Goal: Communication & Community: Participate in discussion

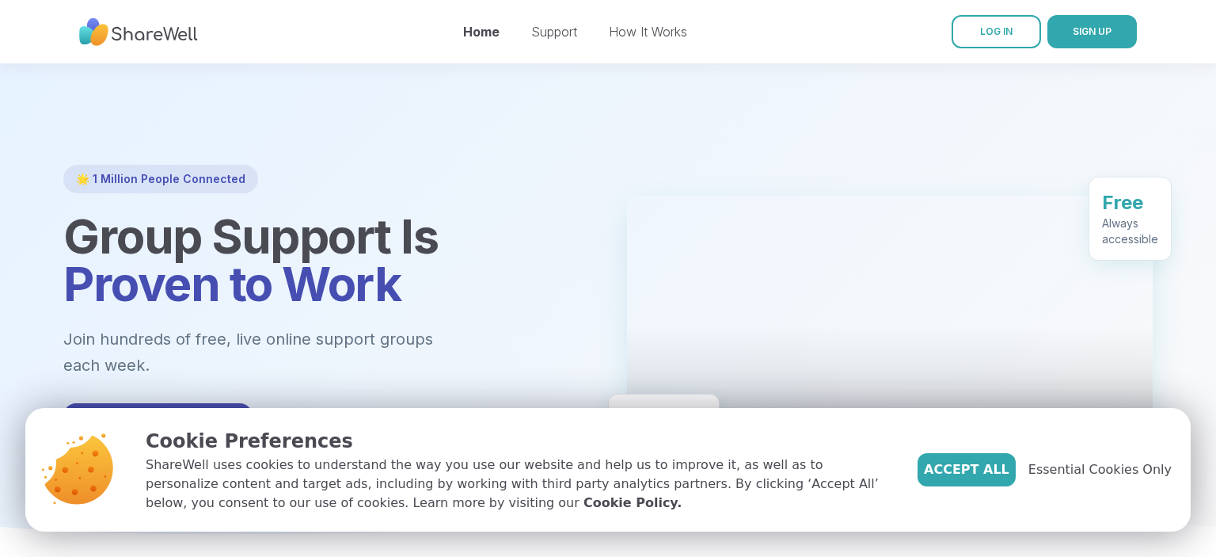
click at [809, 74] on div at bounding box center [608, 307] width 1216 height 488
click at [974, 32] on link "LOG IN" at bounding box center [996, 31] width 89 height 33
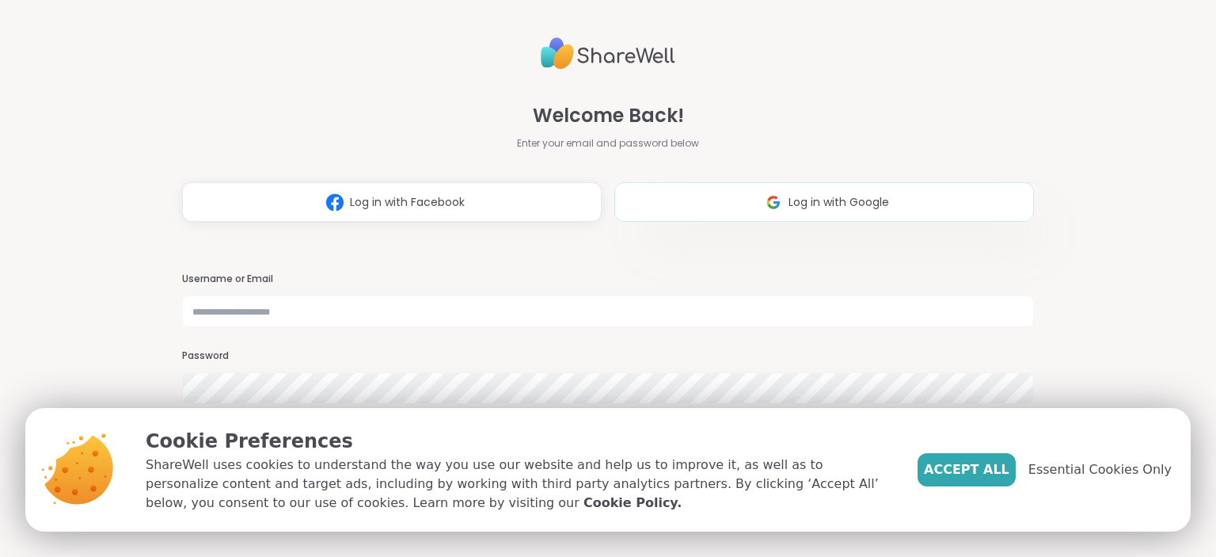
click at [806, 202] on span "Log in with Google" at bounding box center [839, 202] width 101 height 17
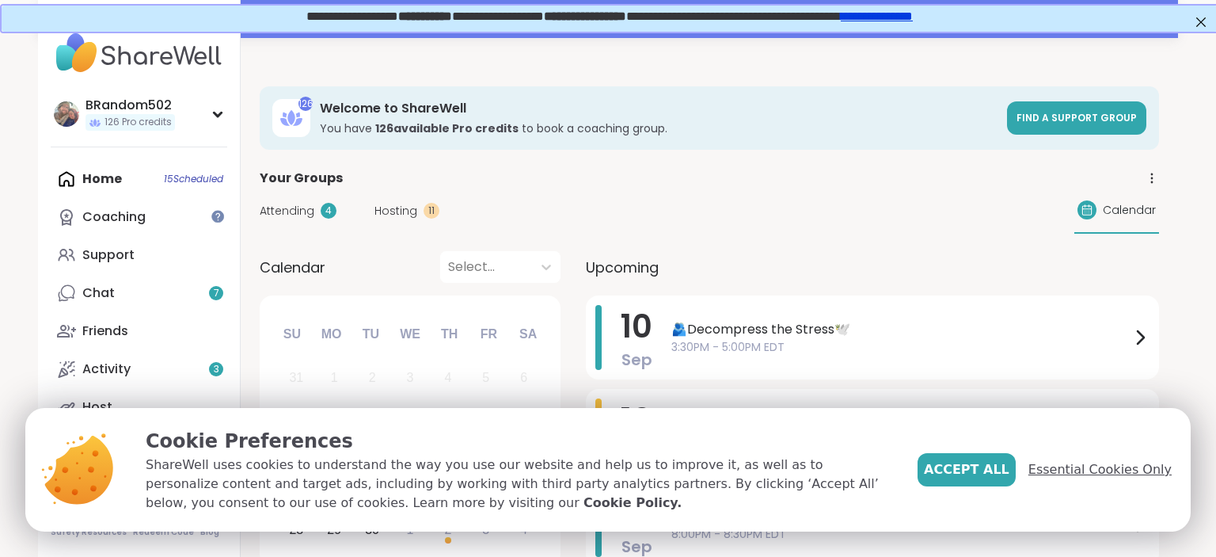
click at [1094, 466] on span "Essential Cookies Only" at bounding box center [1099, 469] width 143 height 19
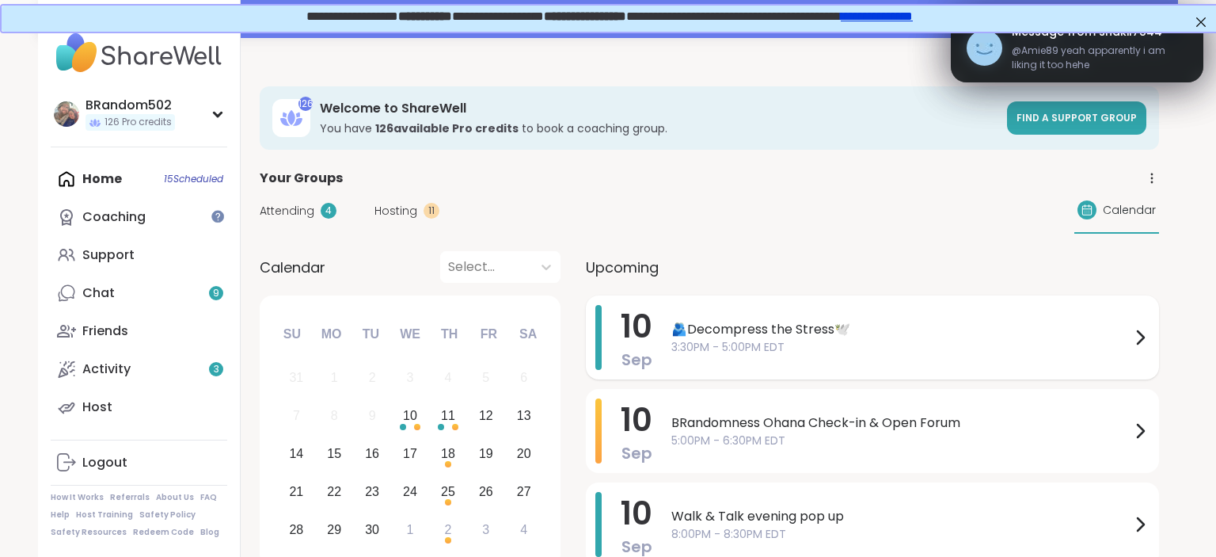
click at [812, 350] on span "3:30PM - 5:00PM EDT" at bounding box center [900, 347] width 459 height 17
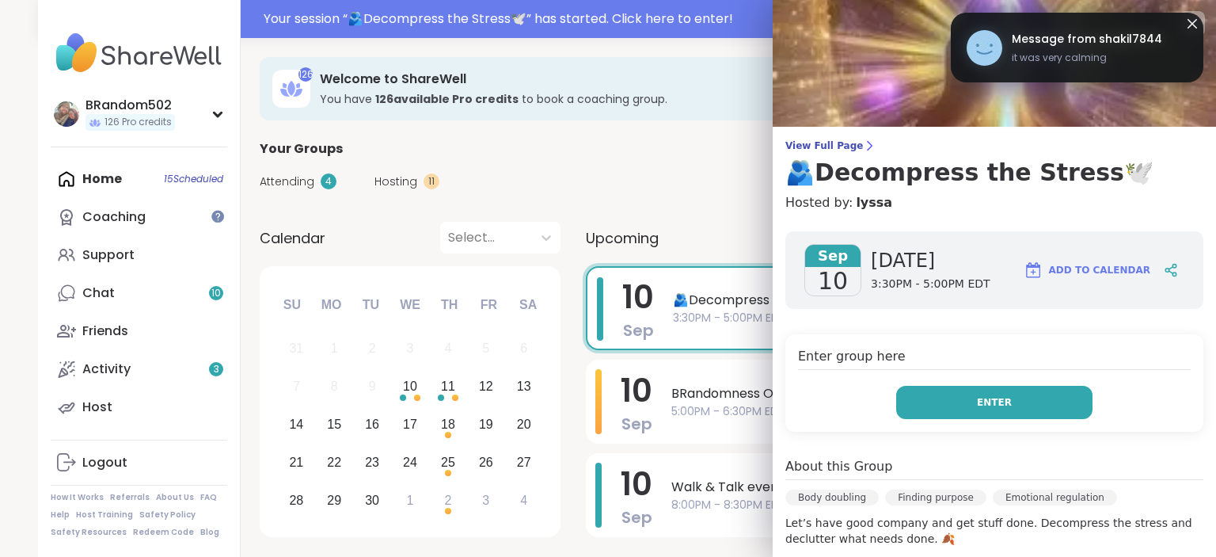
click at [985, 388] on button "Enter" at bounding box center [994, 402] width 196 height 33
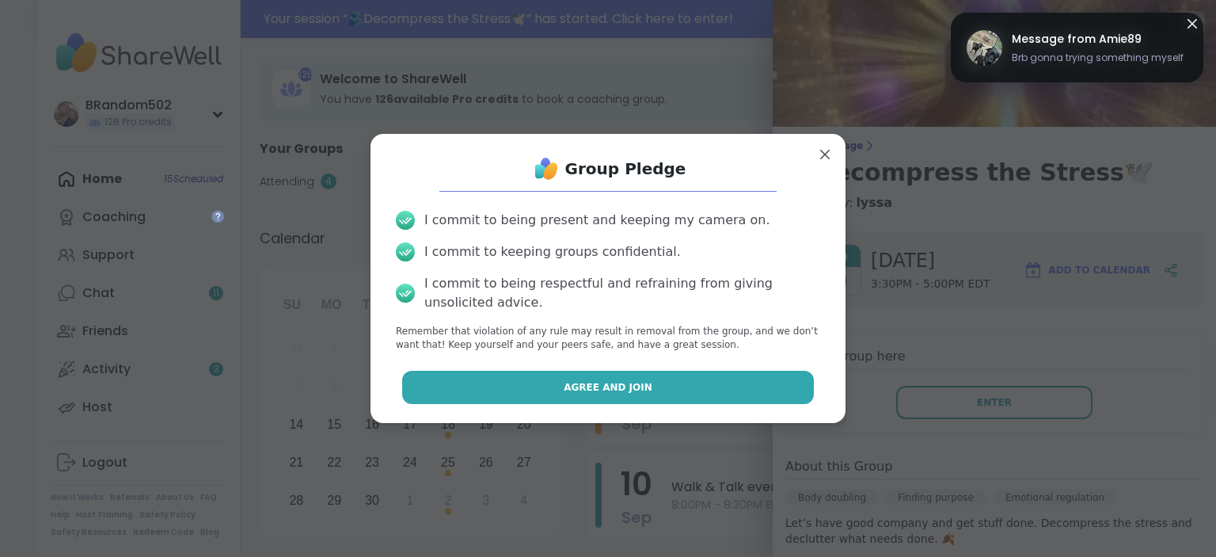
click at [719, 389] on button "Agree and Join" at bounding box center [608, 387] width 412 height 33
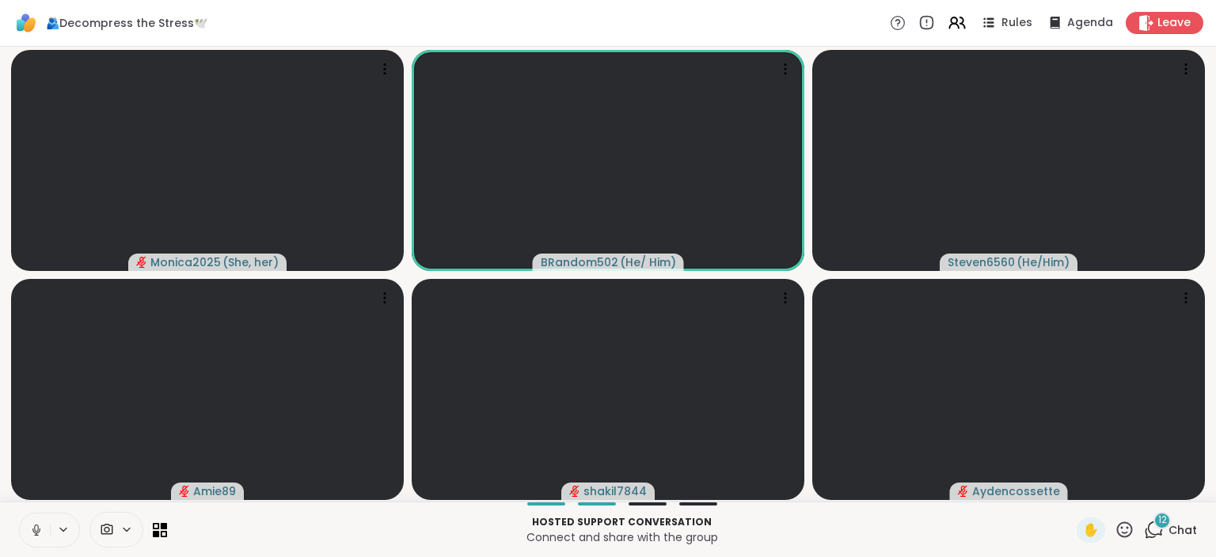
click at [1158, 515] on div "12" at bounding box center [1162, 519] width 17 height 17
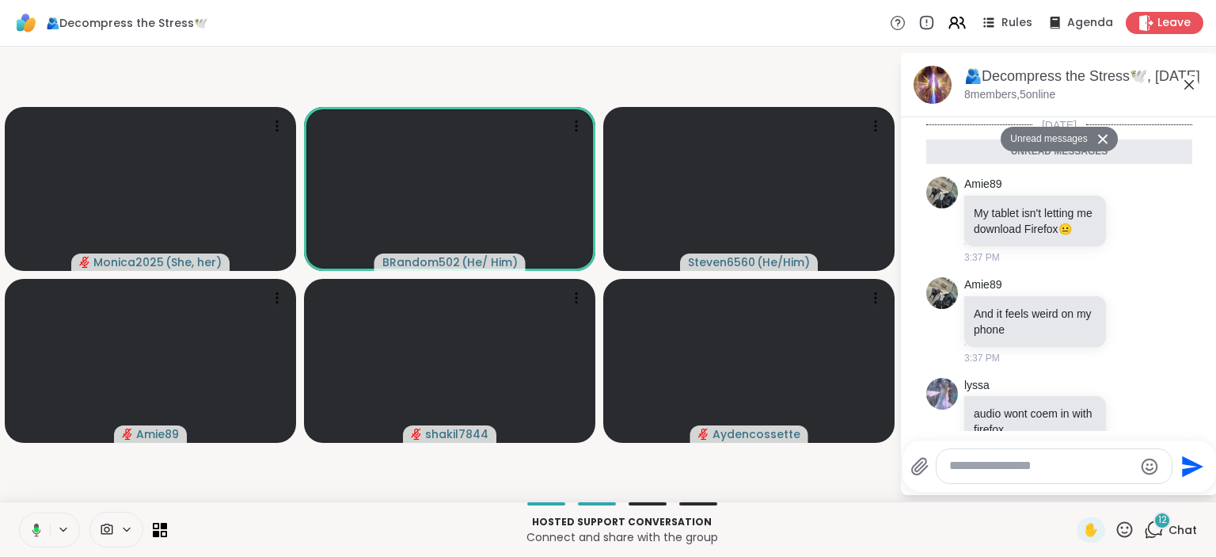
scroll to position [1074, 0]
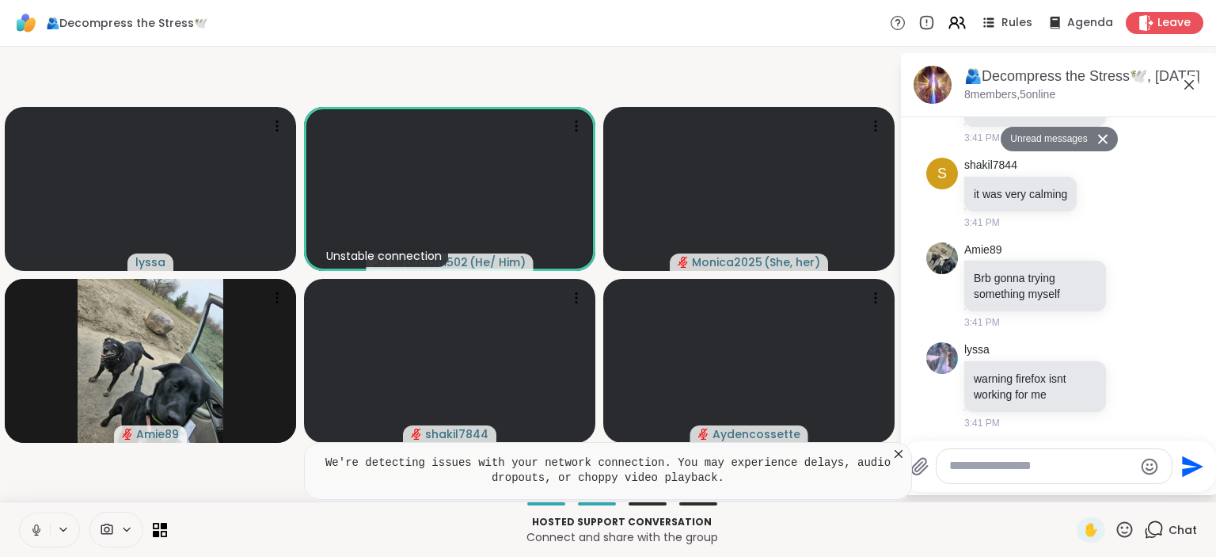
click at [38, 526] on icon at bounding box center [36, 527] width 4 height 7
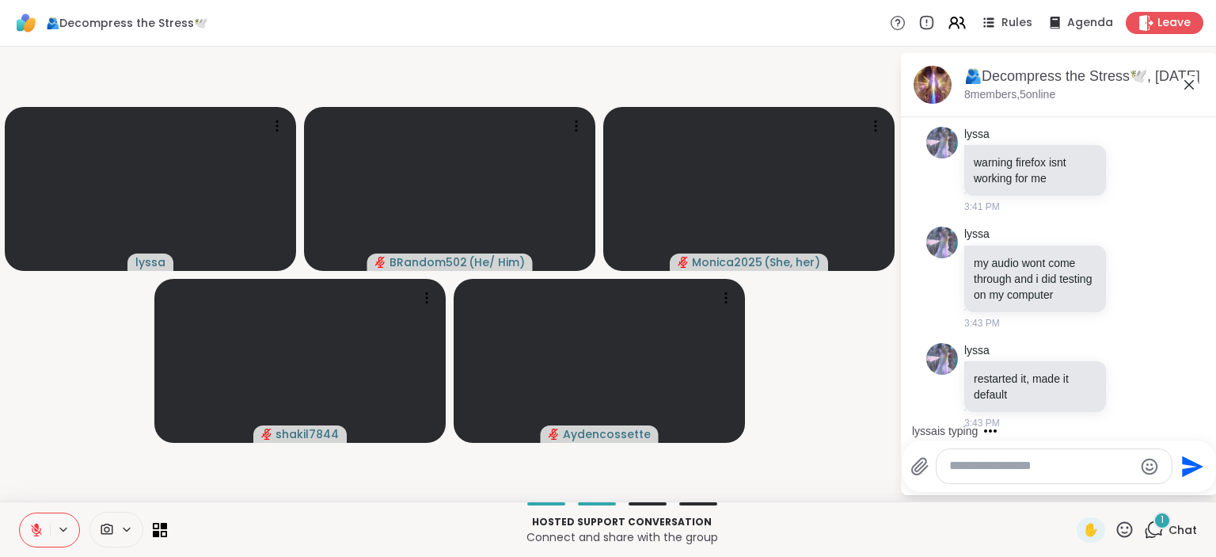
scroll to position [1336, 0]
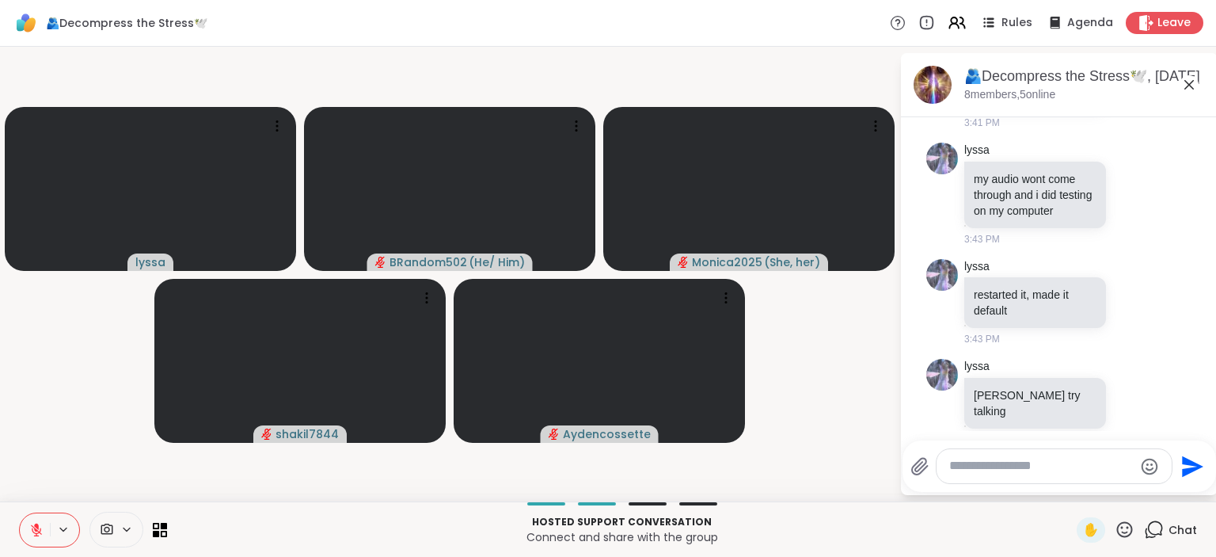
click at [25, 523] on button at bounding box center [35, 529] width 30 height 33
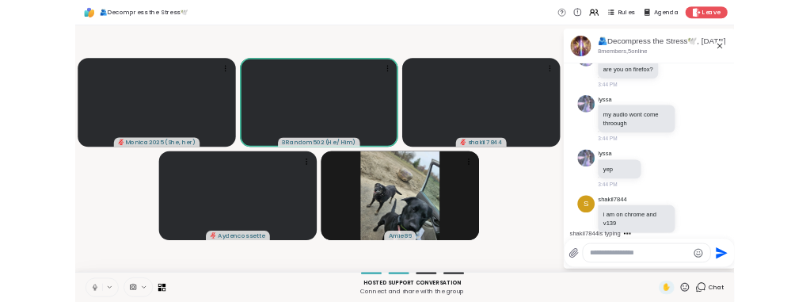
scroll to position [1805, 0]
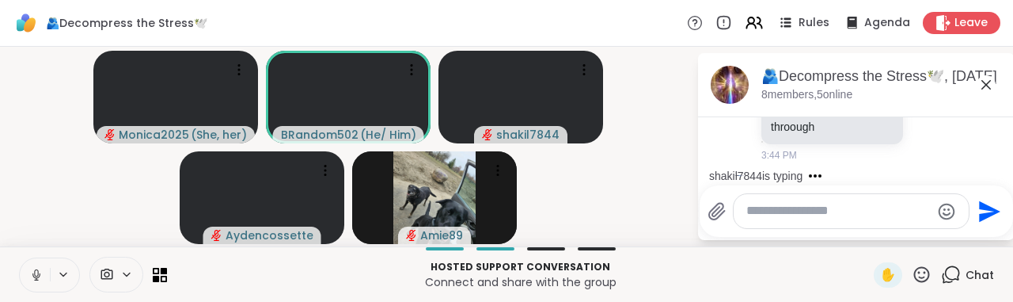
click at [1013, 46] on div "🫂Decompress the Stress🕊️ Rules Agenda Leave" at bounding box center [506, 23] width 1013 height 47
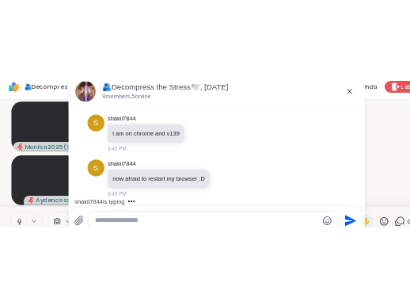
scroll to position [1639, 0]
